Goal: Information Seeking & Learning: Check status

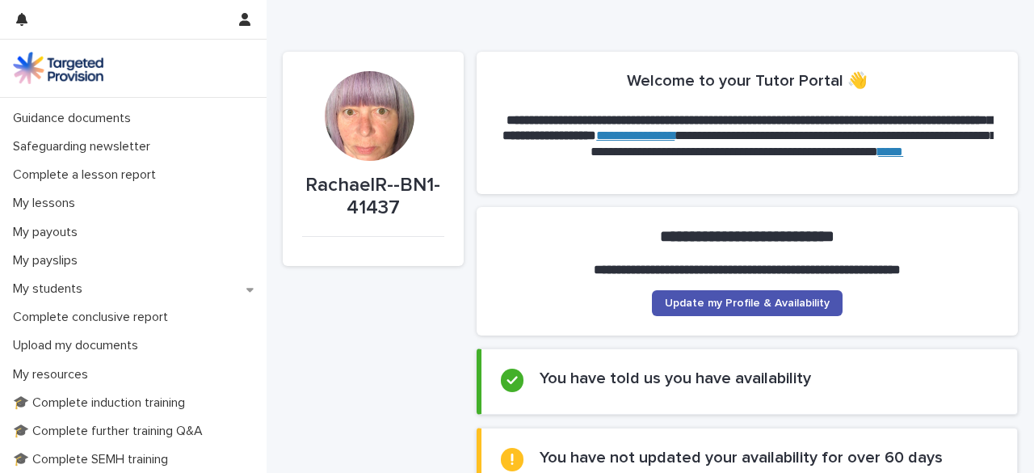
scroll to position [137, 0]
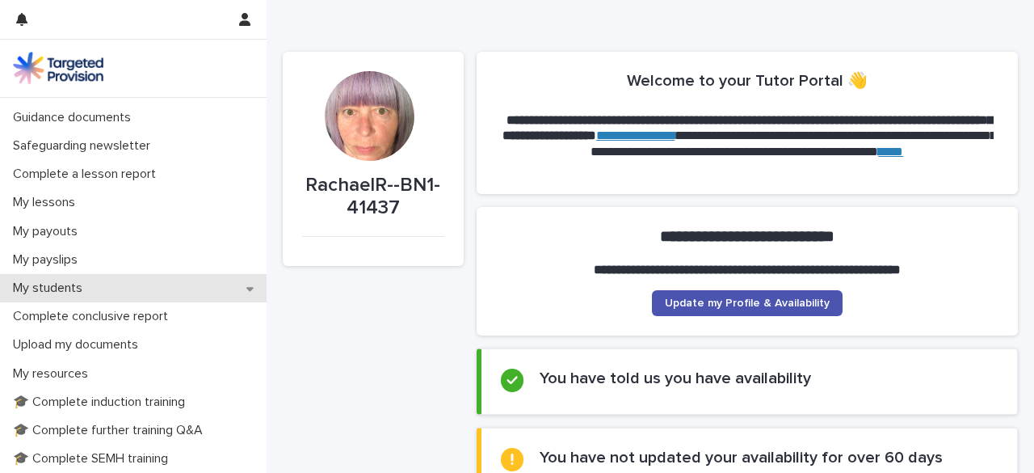
click at [53, 285] on p "My students" at bounding box center [50, 287] width 89 height 15
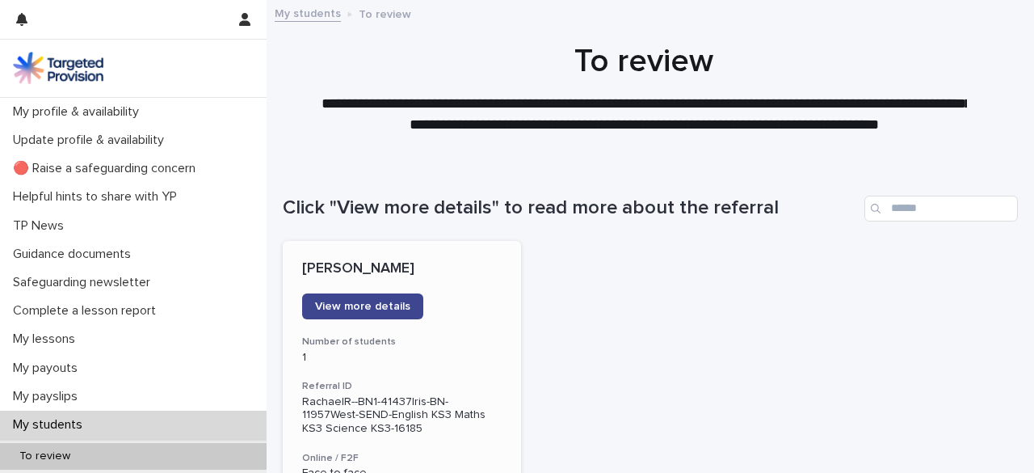
click at [392, 308] on span "View more details" at bounding box center [362, 306] width 95 height 11
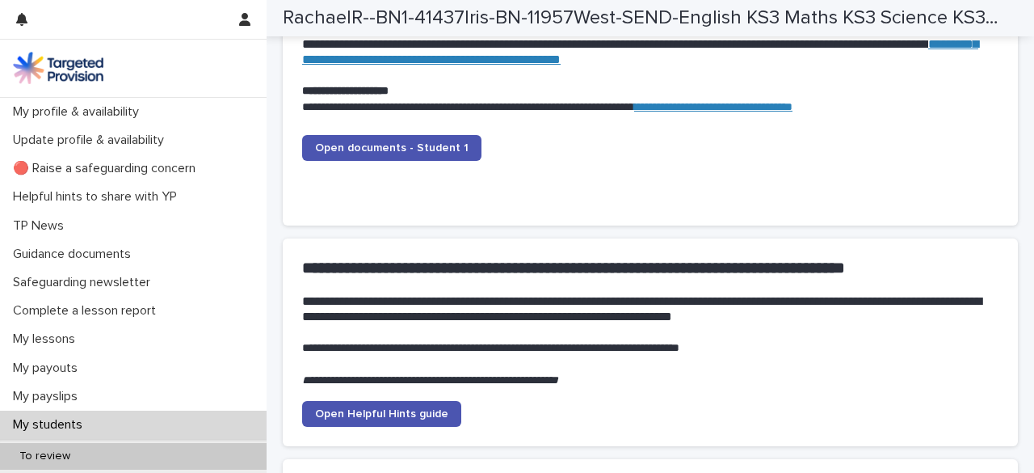
scroll to position [1748, 0]
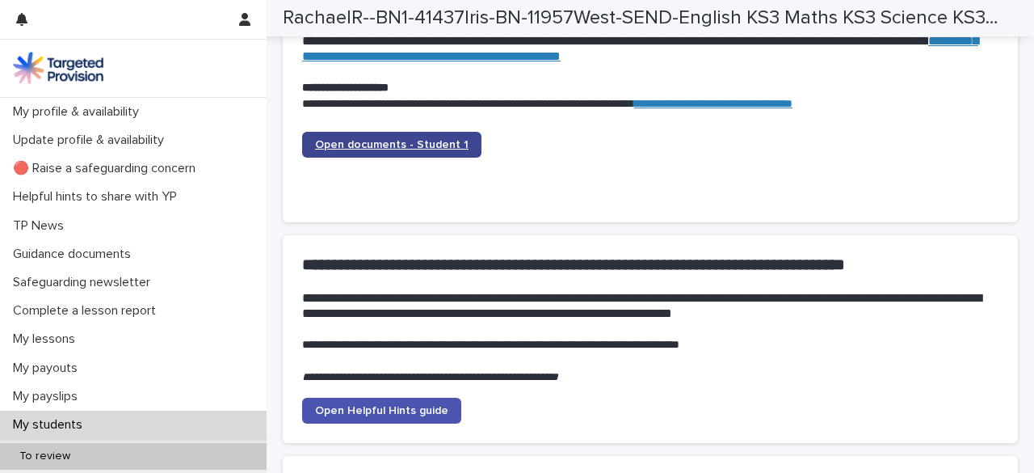
click at [417, 142] on span "Open documents - Student 1" at bounding box center [391, 144] width 153 height 11
click at [438, 147] on span "Open documents - Student 1" at bounding box center [391, 144] width 153 height 11
